Goal: Navigation & Orientation: Find specific page/section

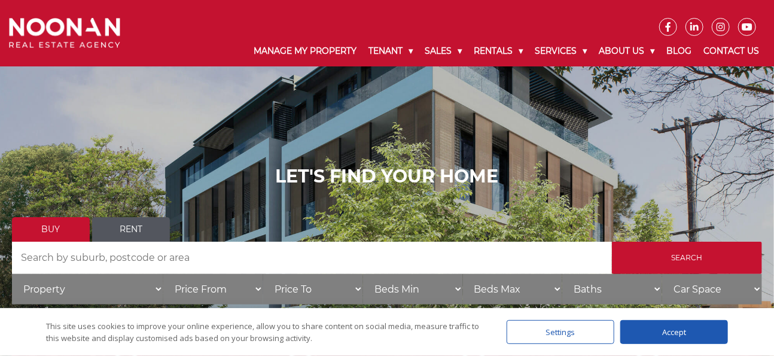
click at [648, 331] on div "Accept" at bounding box center [674, 332] width 108 height 24
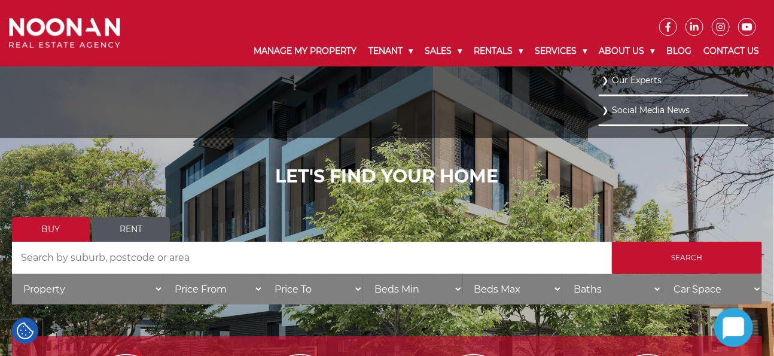
click at [631, 79] on link "Our Experts" at bounding box center [674, 80] width 144 height 16
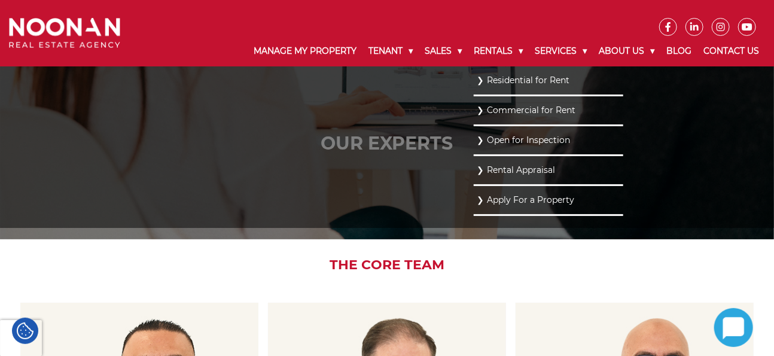
click at [501, 79] on link "Residential for Rent" at bounding box center [549, 80] width 144 height 16
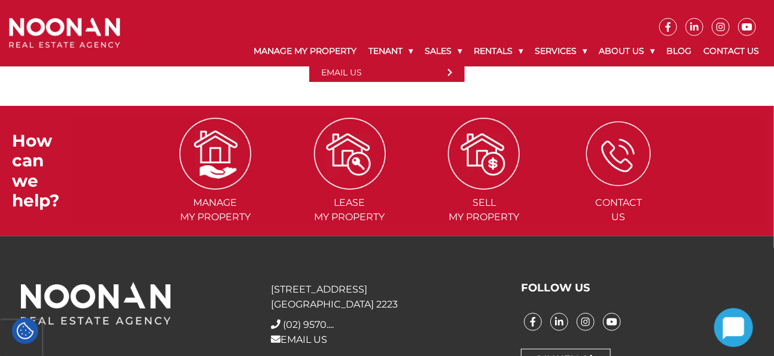
scroll to position [2090, 0]
